Goal: Task Accomplishment & Management: Use online tool/utility

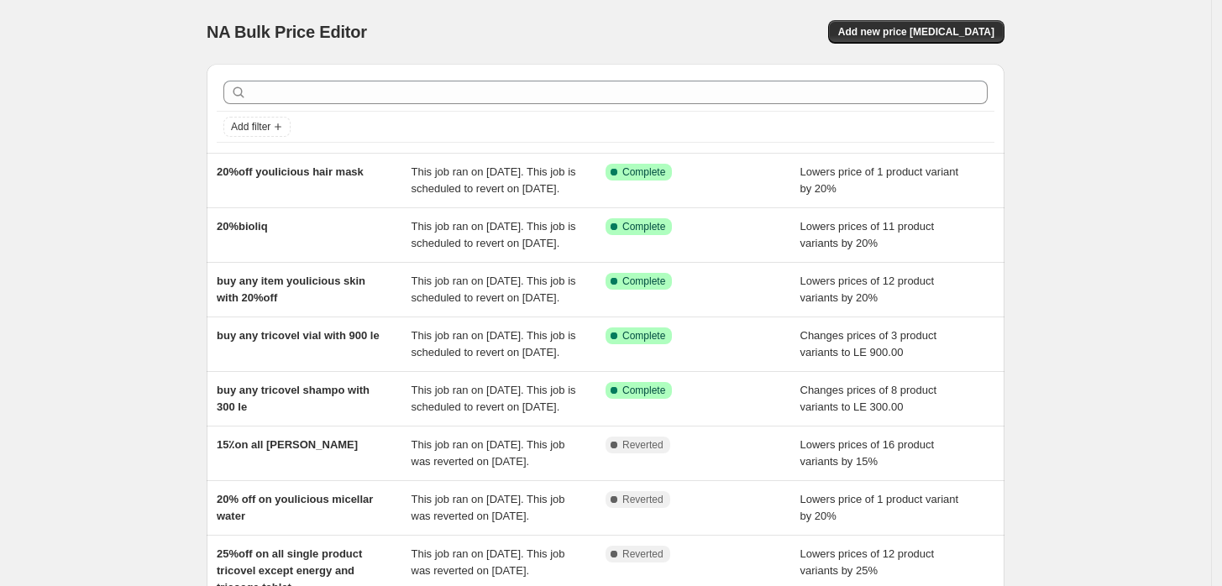
click at [964, 7] on div "NA Bulk Price Editor. This page is ready NA Bulk Price Editor Add new price [ME…" at bounding box center [606, 32] width 798 height 64
click at [943, 27] on span "Add new price [MEDICAL_DATA]" at bounding box center [916, 31] width 156 height 13
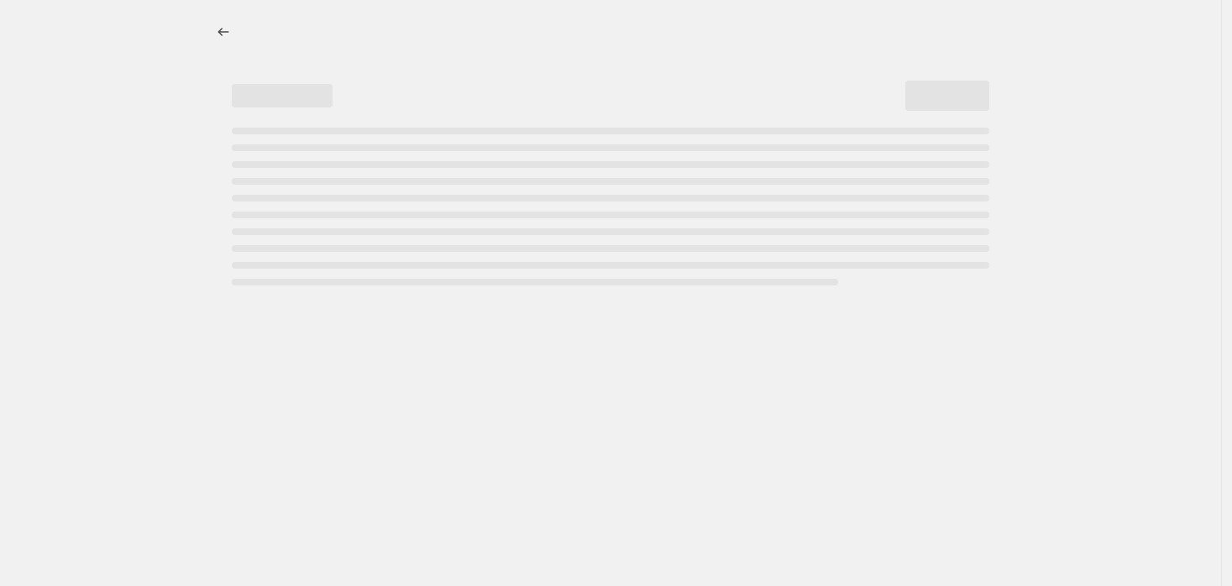
select select "percentage"
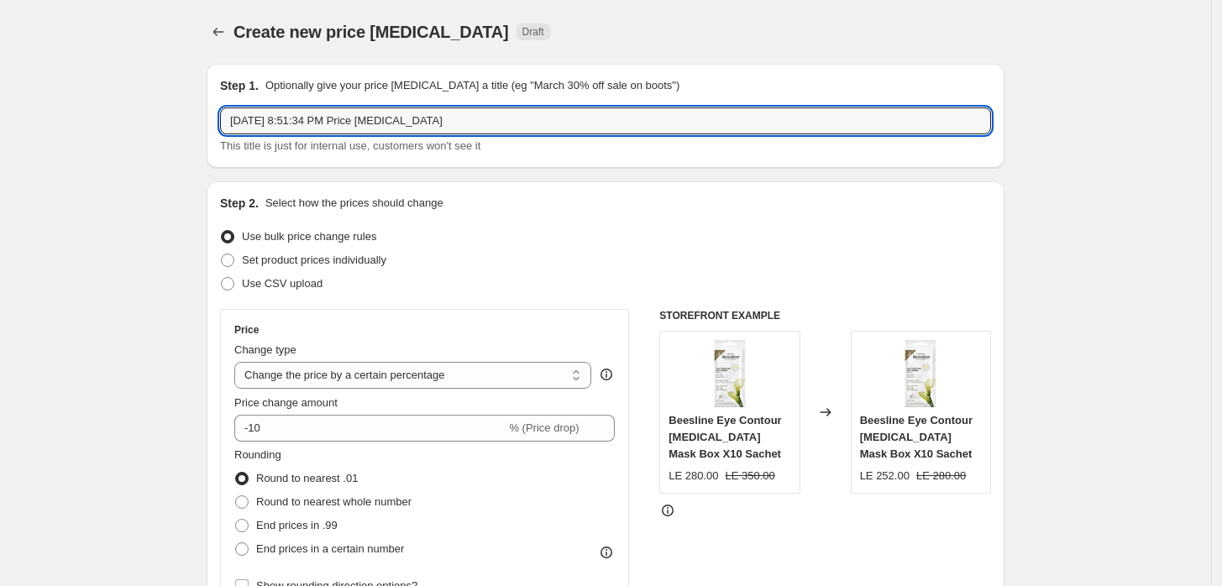
drag, startPoint x: 462, startPoint y: 122, endPoint x: 68, endPoint y: 28, distance: 405.1
type input "15% off on all [PERSON_NAME]"
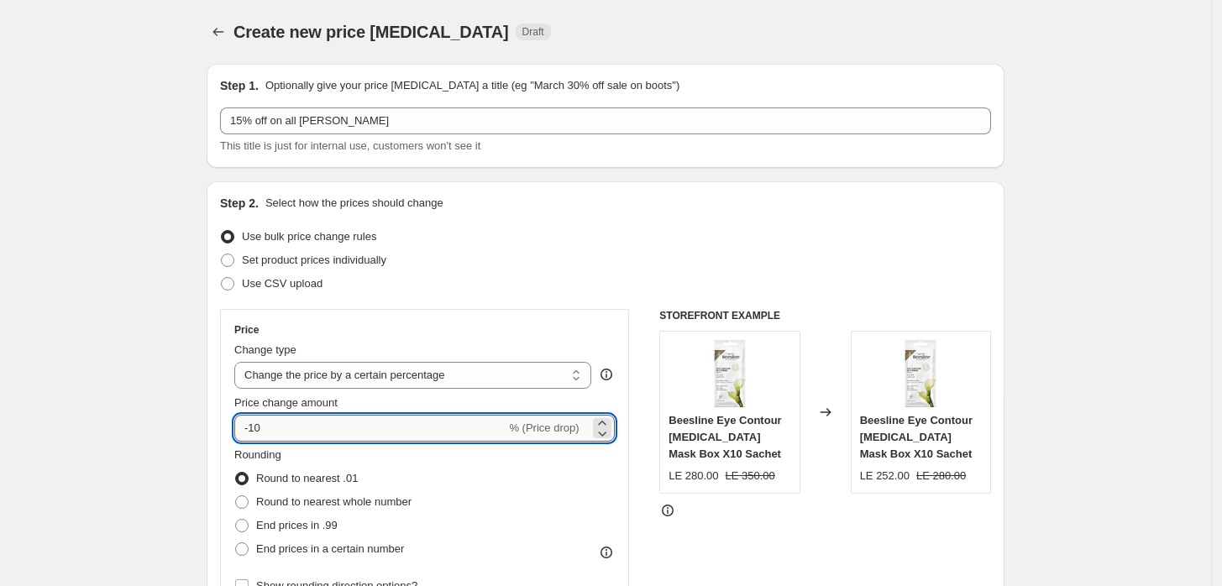
click at [355, 419] on input "-10" at bounding box center [369, 428] width 271 height 27
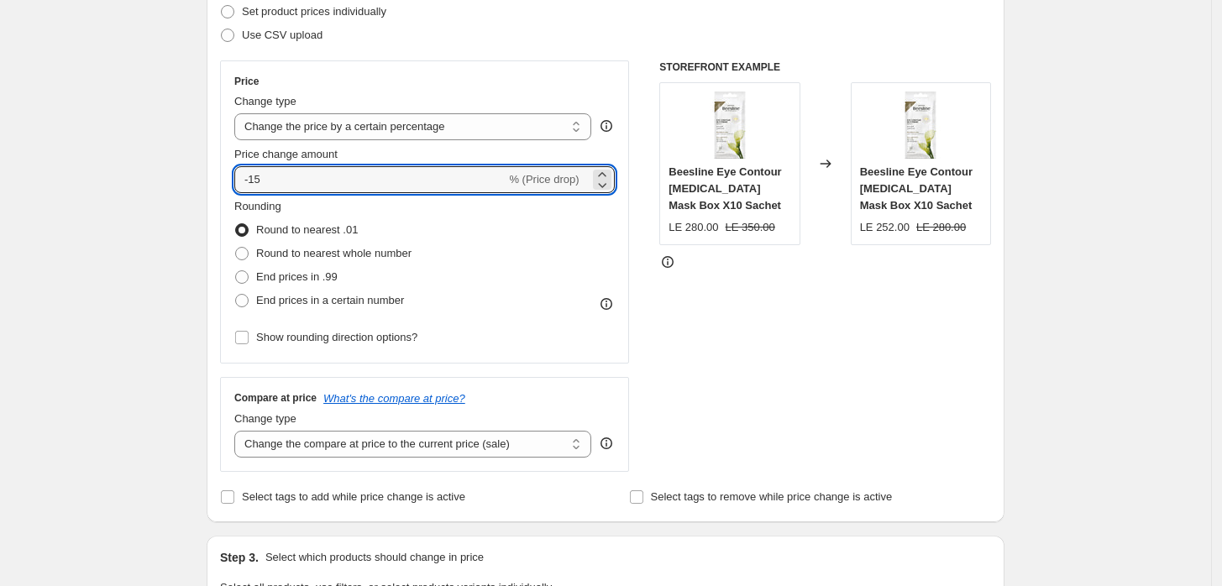
scroll to position [373, 0]
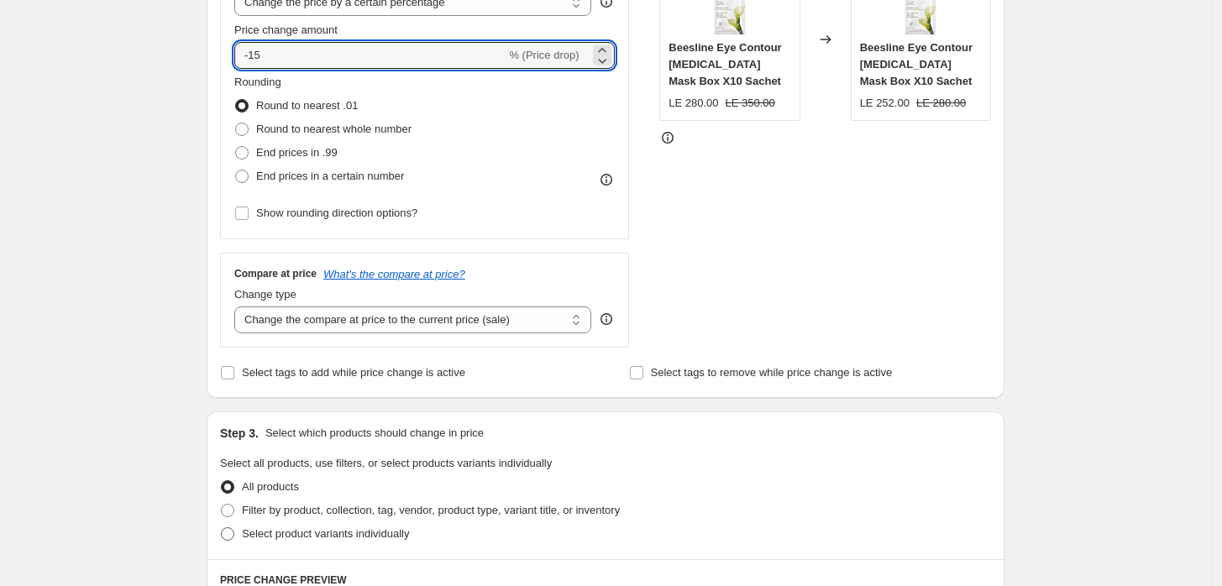
type input "-15"
click at [249, 528] on span "Select product variants individually" at bounding box center [325, 534] width 167 height 13
click at [222, 528] on input "Select product variants individually" at bounding box center [221, 528] width 1 height 1
radio input "true"
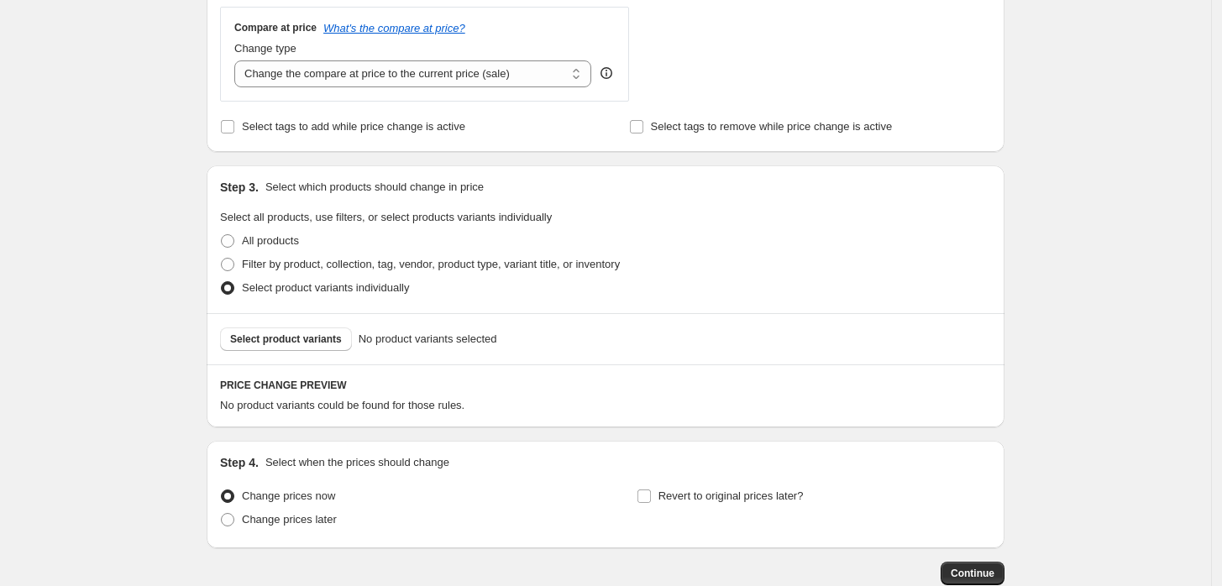
scroll to position [622, 0]
click at [336, 339] on span "Select product variants" at bounding box center [286, 336] width 112 height 13
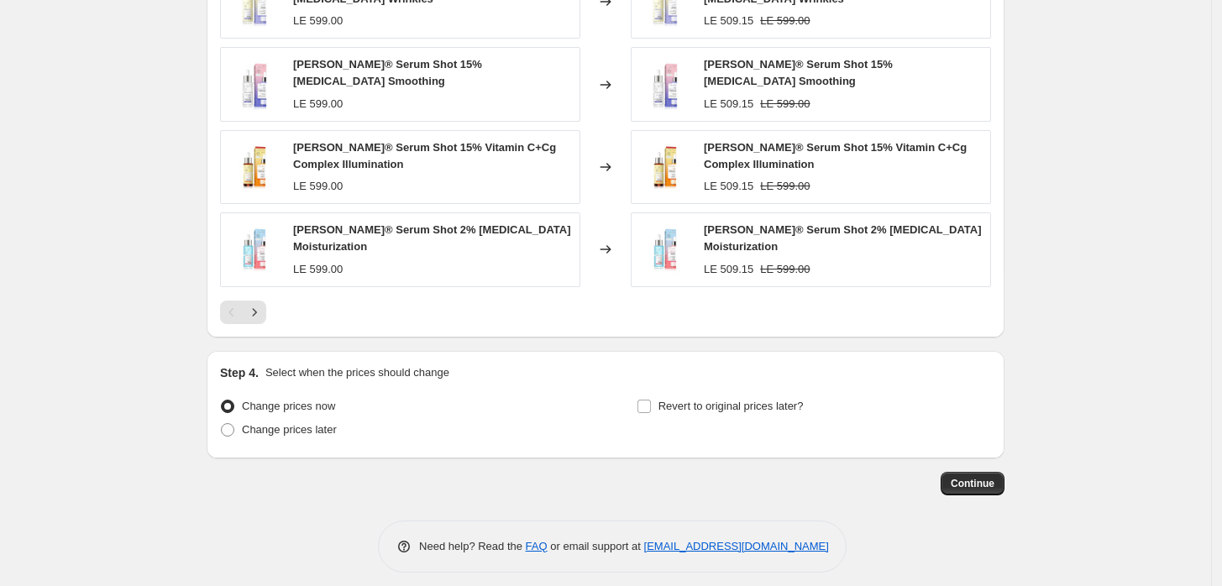
scroll to position [1155, 0]
click at [695, 399] on span "Revert to original prices later?" at bounding box center [731, 405] width 145 height 13
click at [651, 399] on input "Revert to original prices later?" at bounding box center [644, 405] width 13 height 13
checkbox input "true"
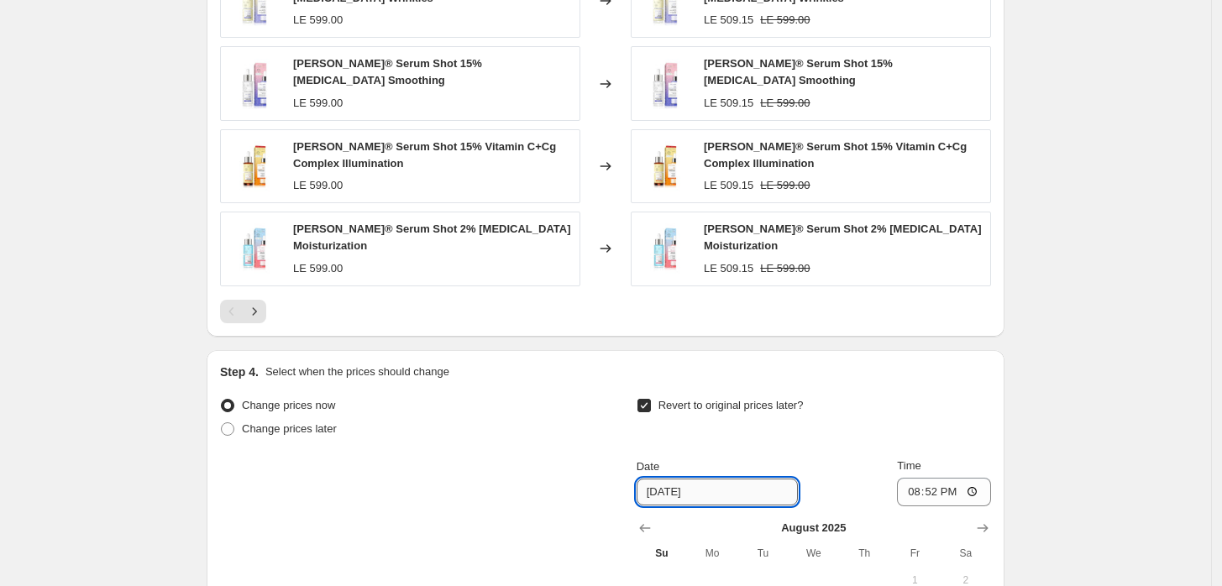
click at [761, 481] on input "[DATE]" at bounding box center [717, 492] width 161 height 27
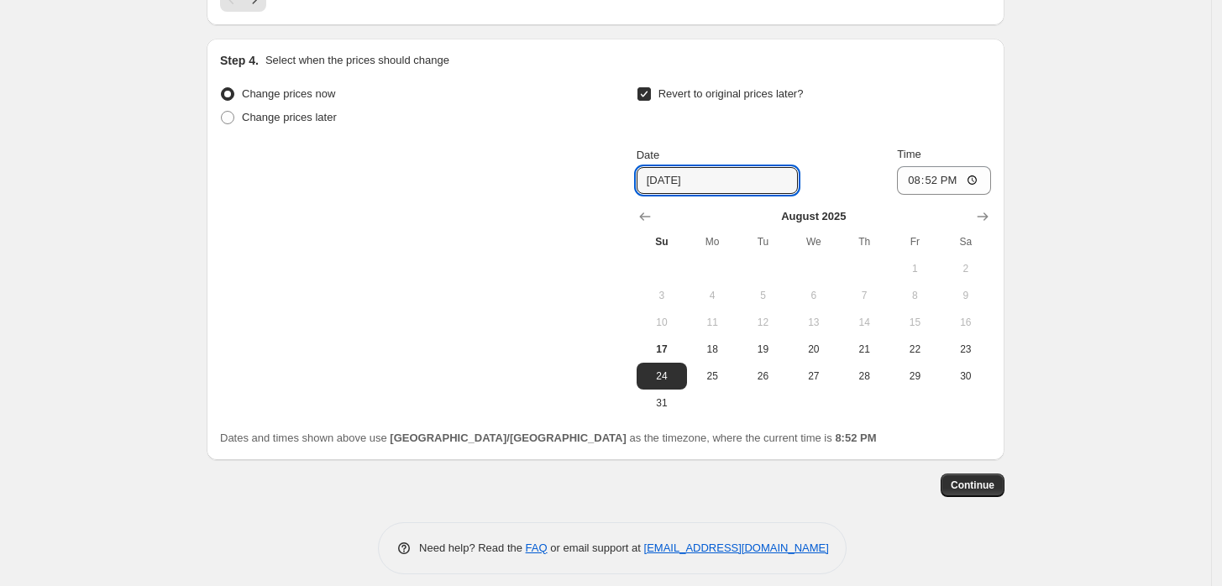
scroll to position [1469, 0]
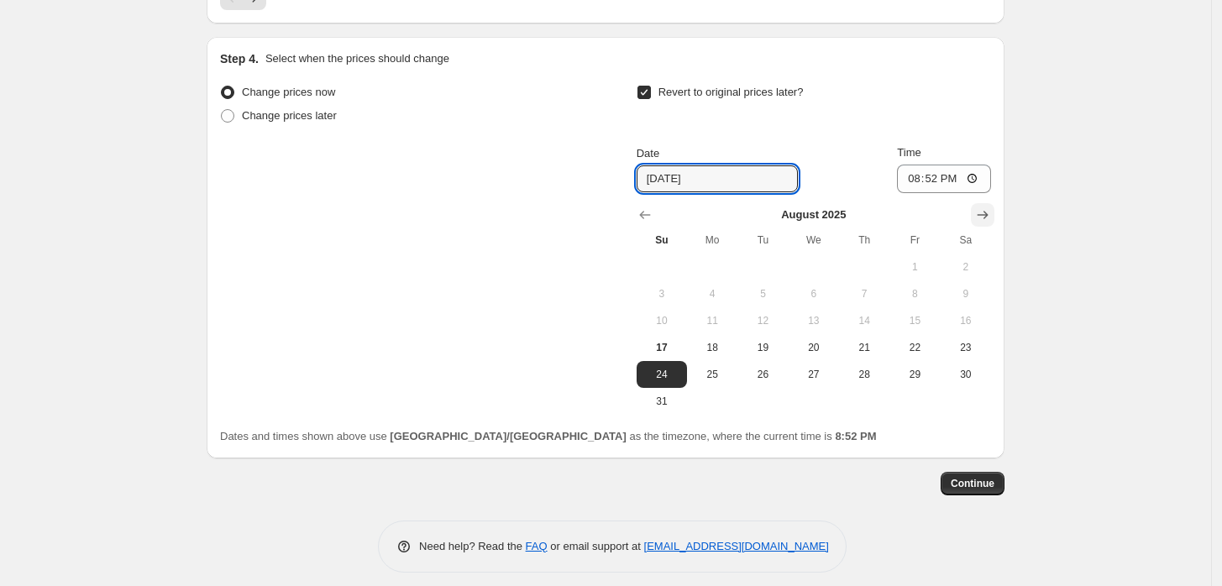
click at [991, 207] on icon "Show next month, September 2025" at bounding box center [983, 215] width 17 height 17
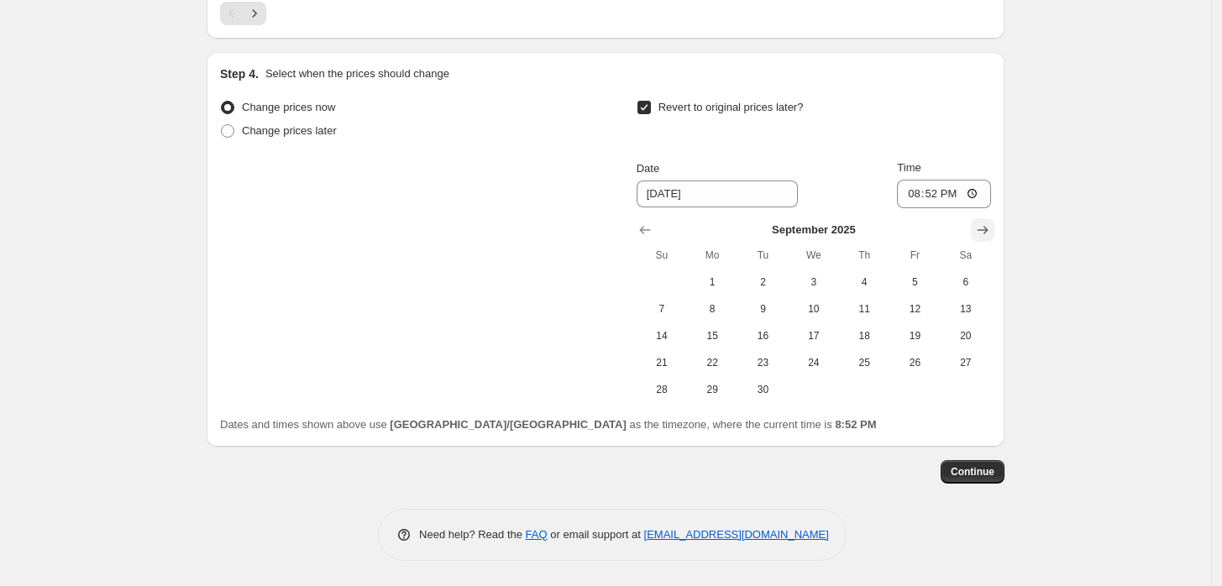
scroll to position [1442, 0]
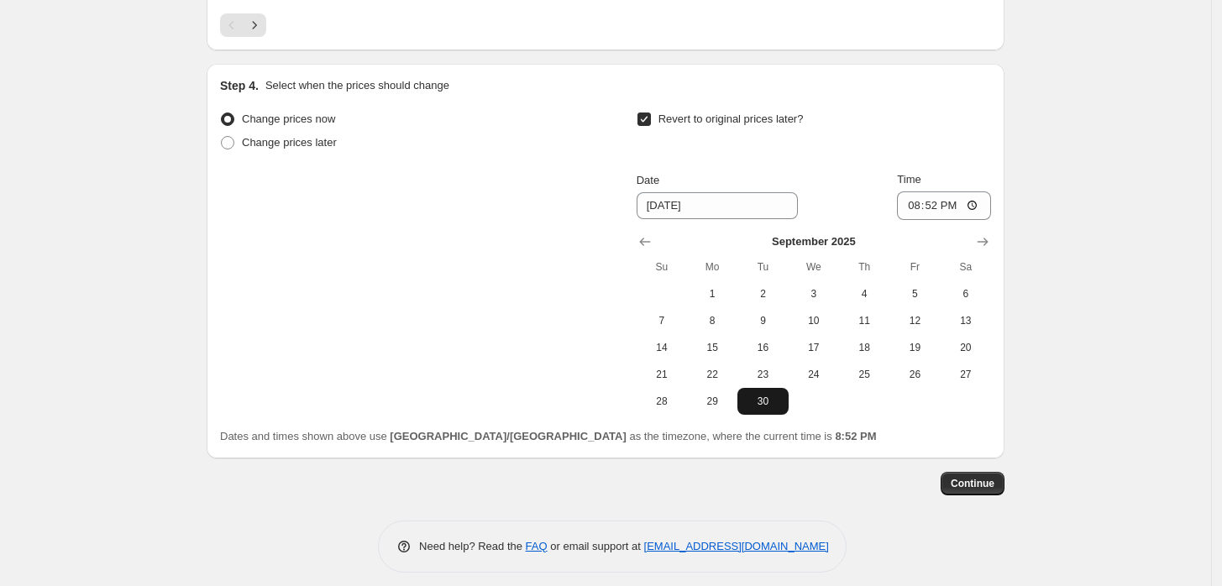
click at [780, 395] on span "30" at bounding box center [762, 401] width 37 height 13
type input "[DATE]"
click at [927, 197] on input "20:52" at bounding box center [944, 206] width 94 height 29
type input "23:59"
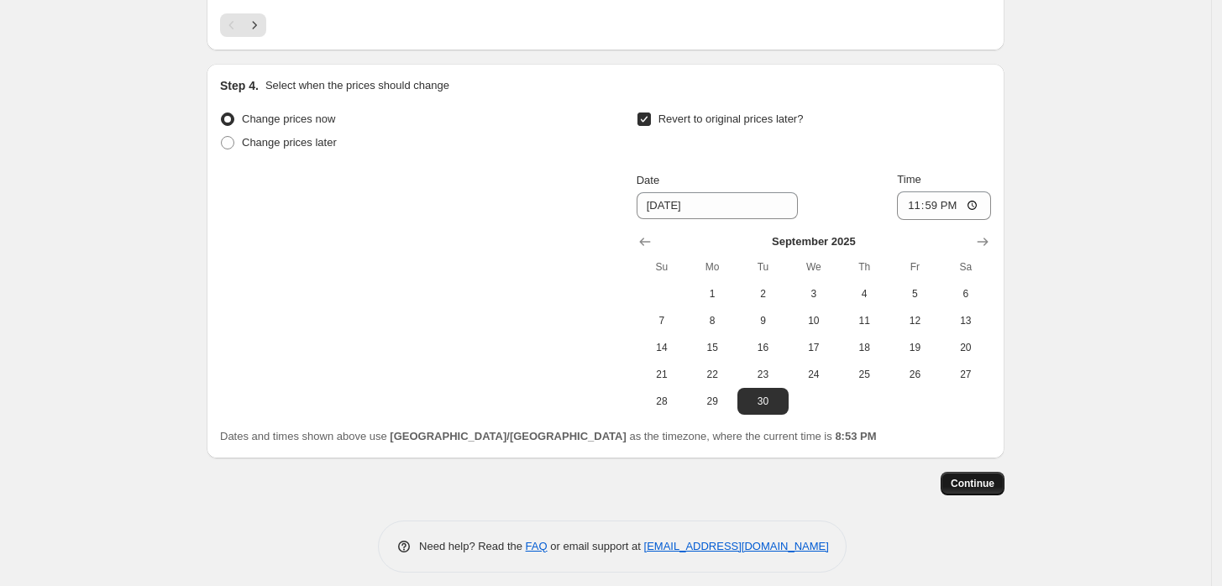
click at [970, 477] on span "Continue" at bounding box center [973, 483] width 44 height 13
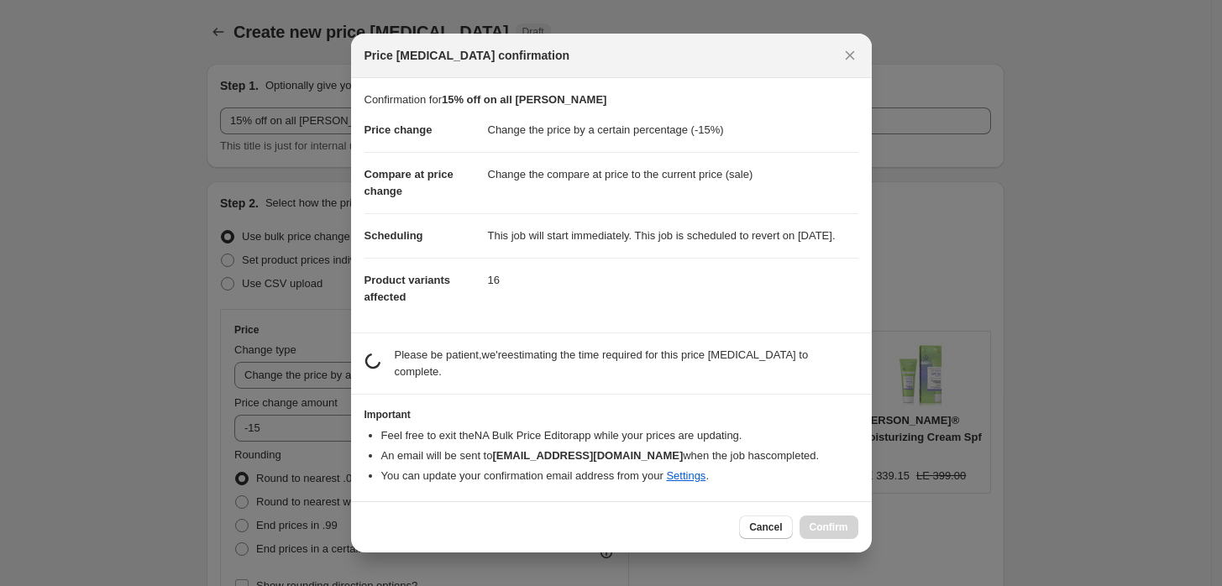
scroll to position [0, 0]
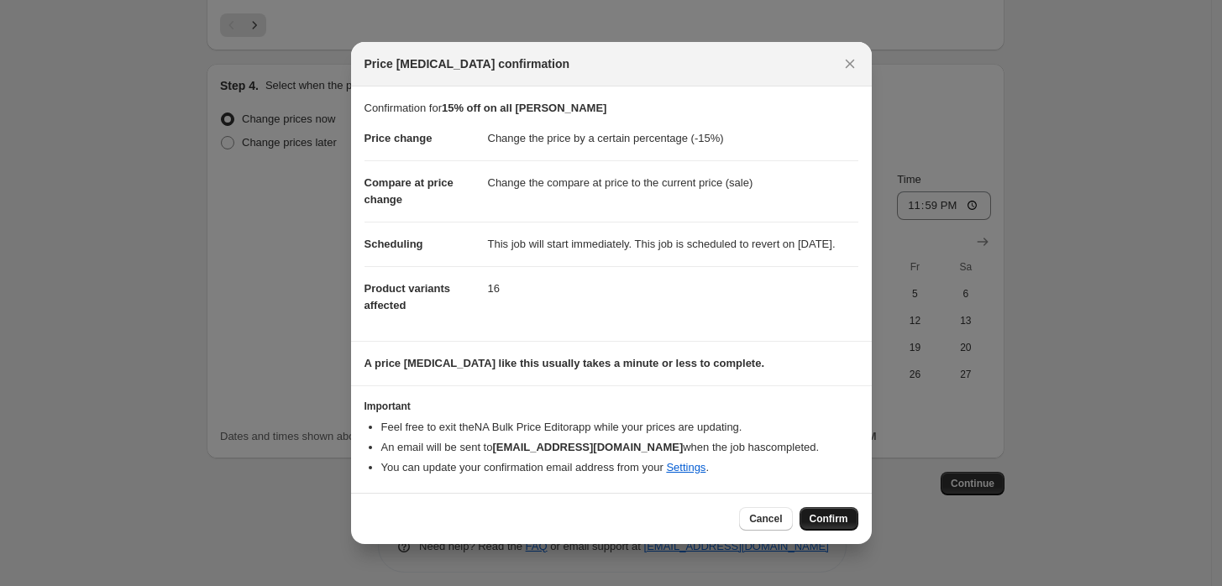
click at [838, 526] on span "Confirm" at bounding box center [829, 518] width 39 height 13
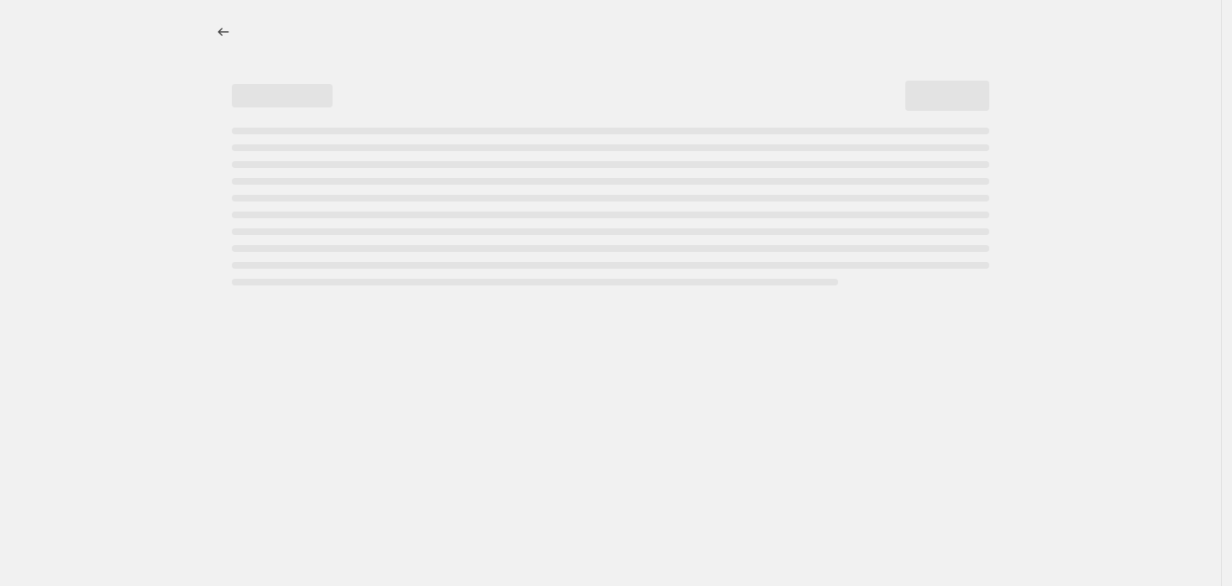
select select "percentage"
